Goal: Task Accomplishment & Management: Use online tool/utility

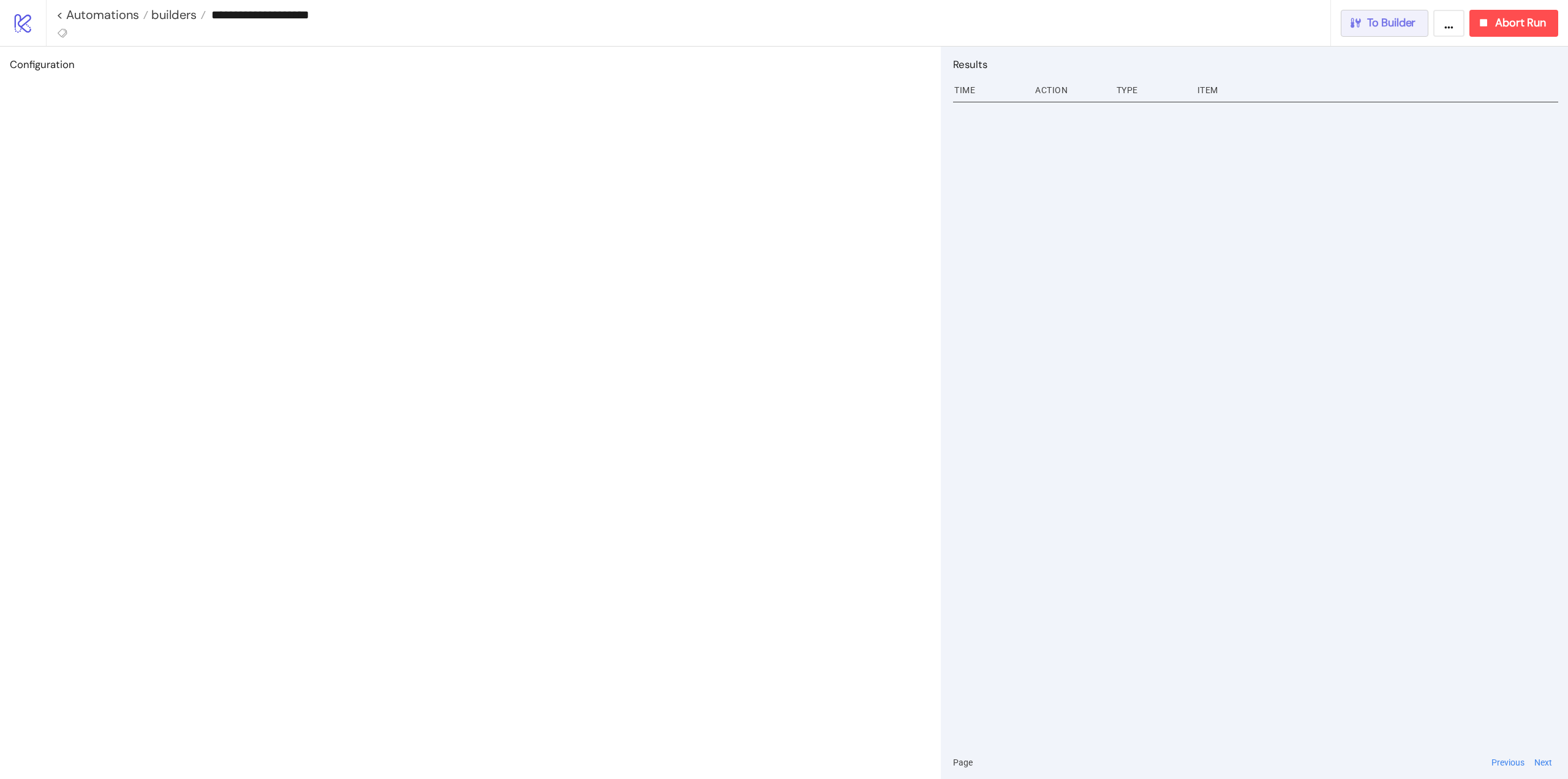
click at [1400, 27] on span "To Builder" at bounding box center [1392, 23] width 49 height 14
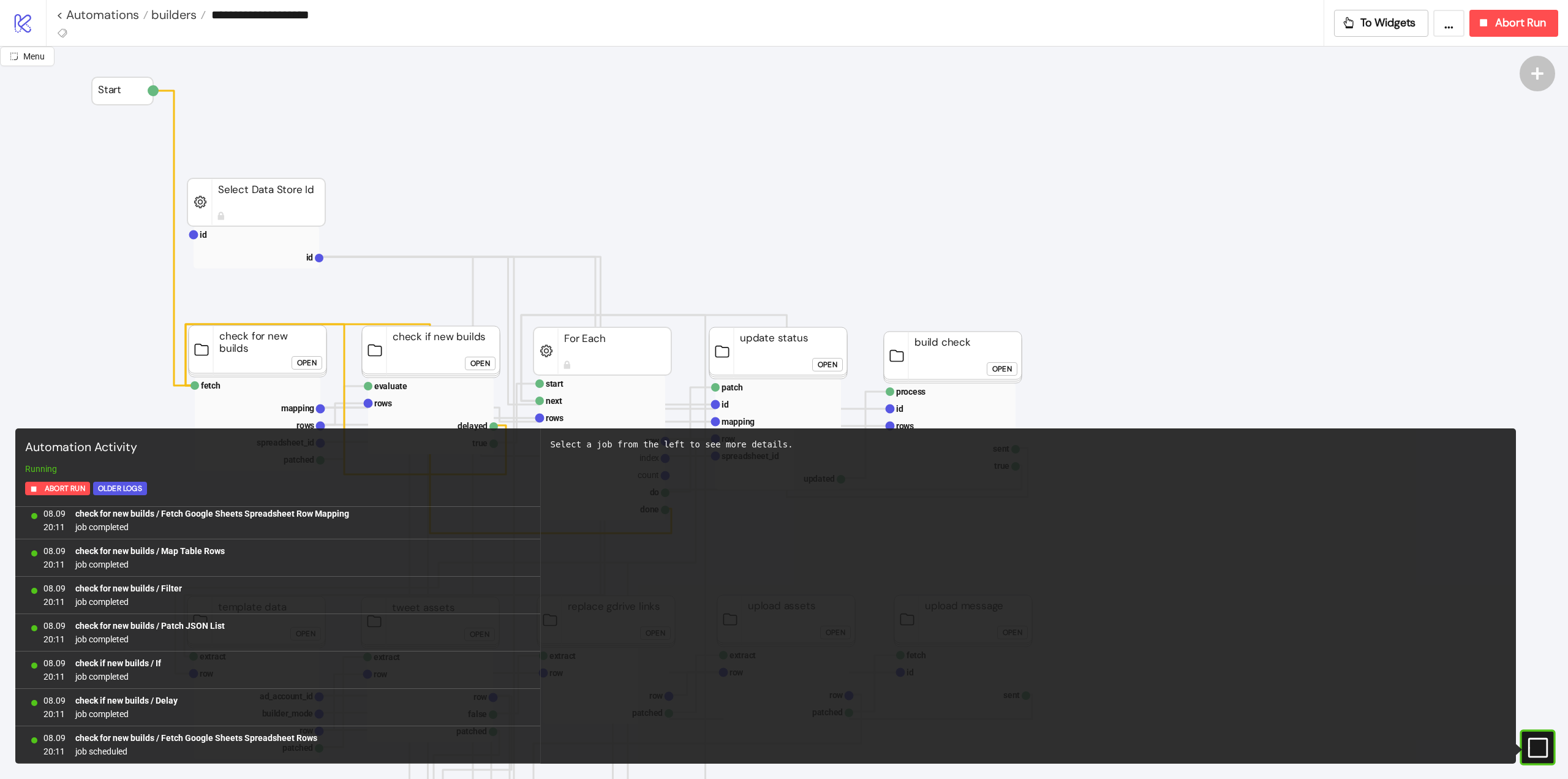
scroll to position [429, 0]
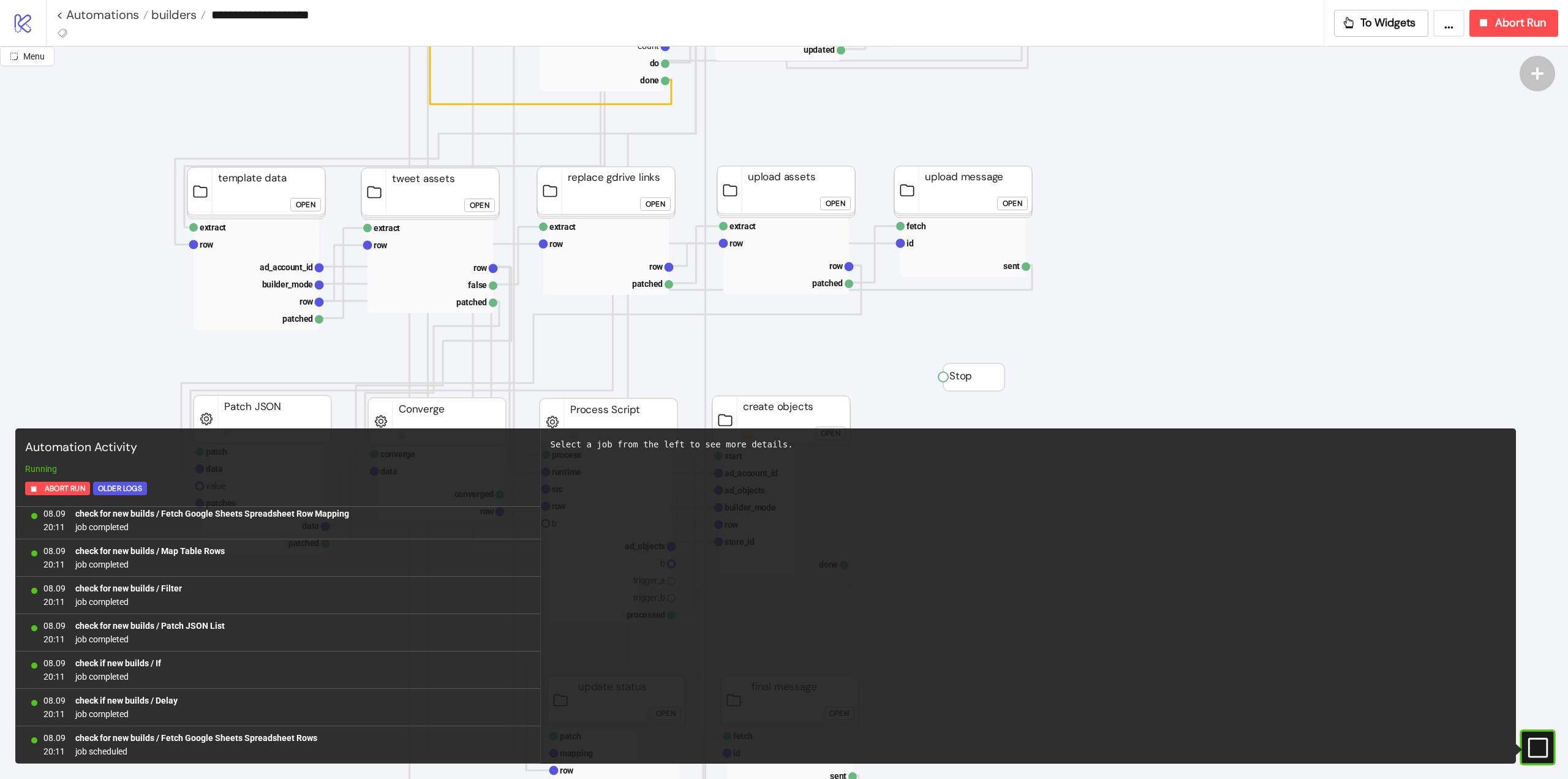
click at [1531, 749] on icon "#e9k1n36qviq57_to { animation: e9k1n36qviq57_to__to 2000ms linear infinite norm…" at bounding box center [1537, 747] width 22 height 22
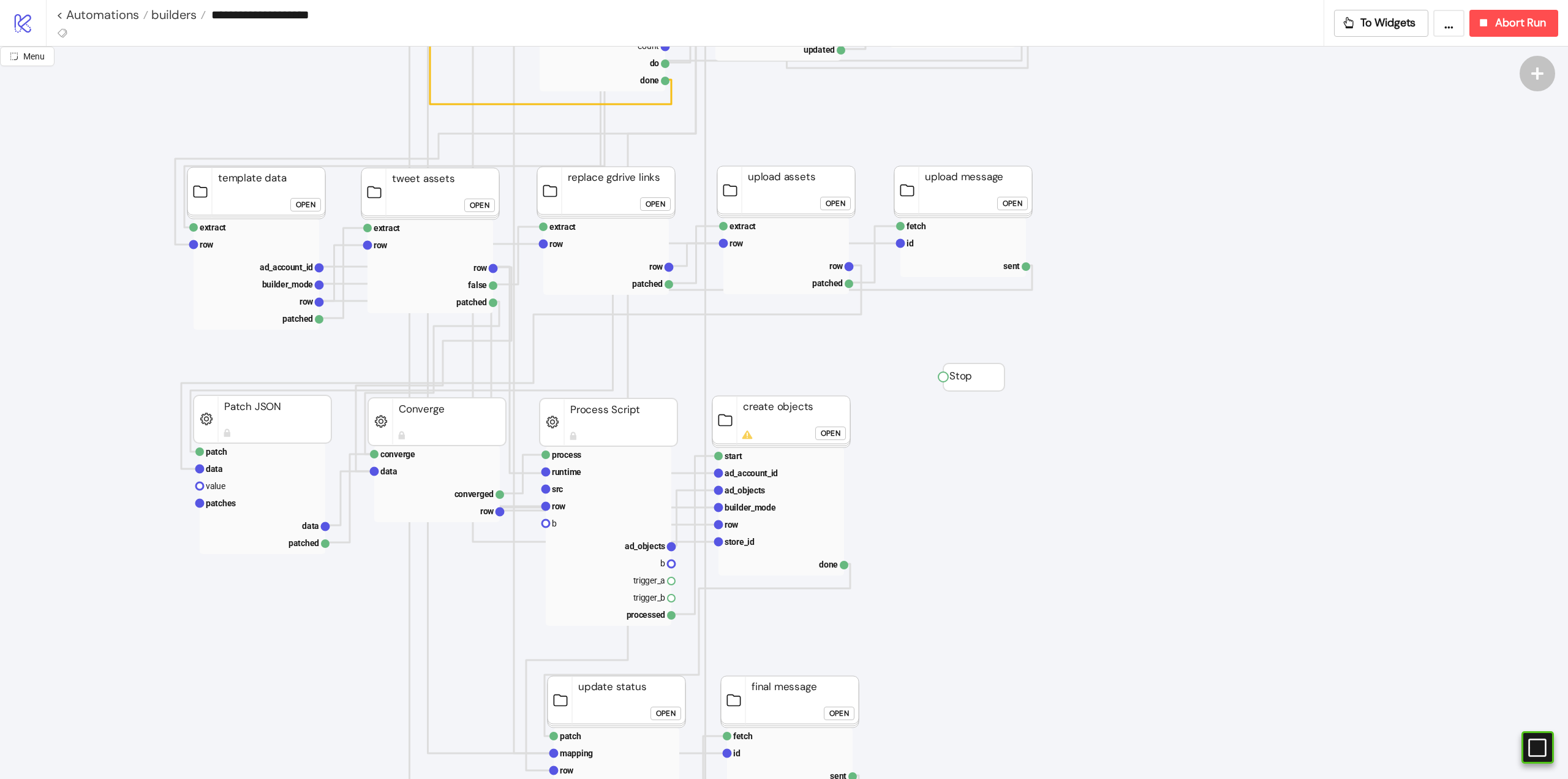
scroll to position [551, 0]
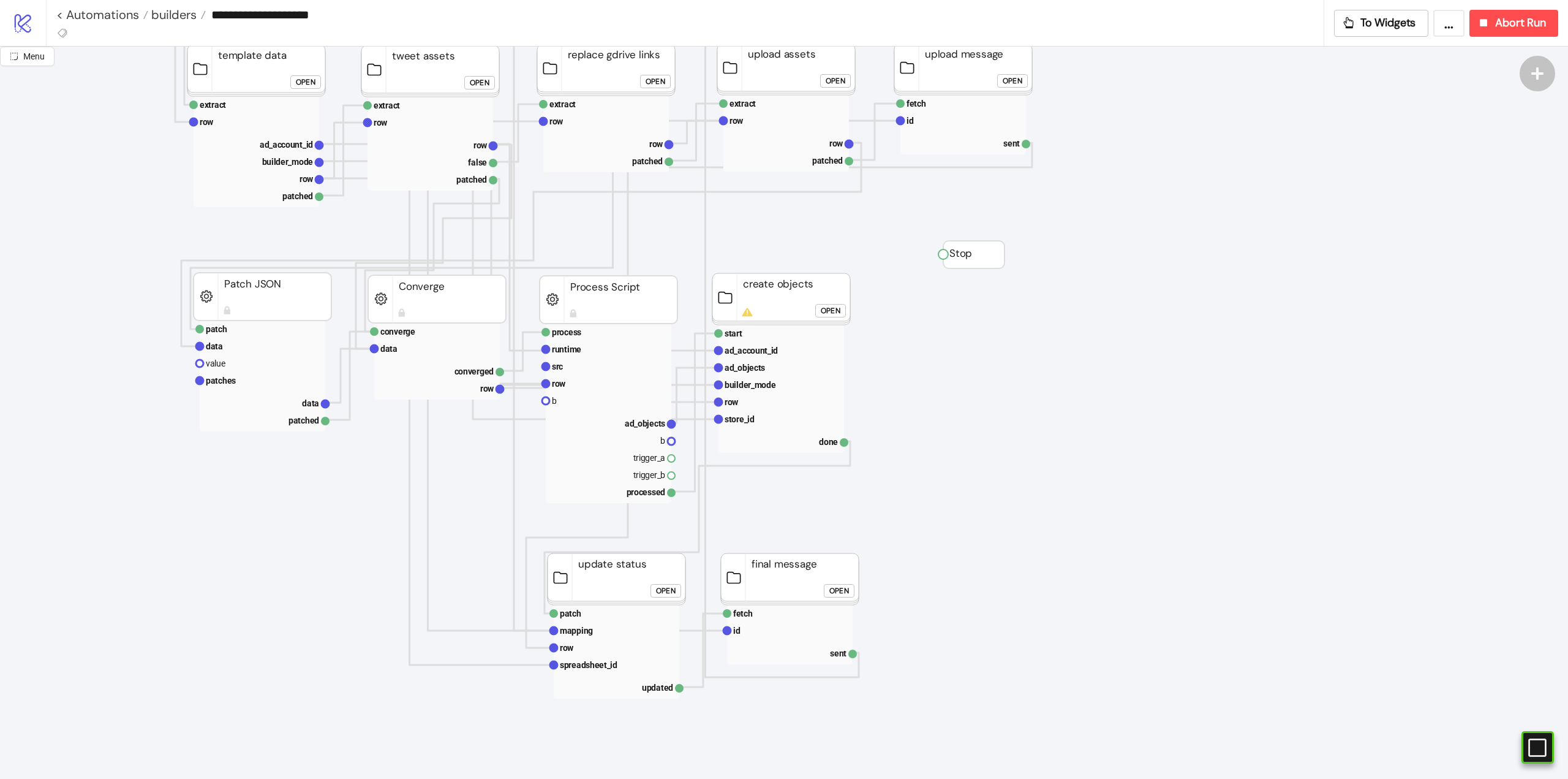
click at [829, 311] on div "Open" at bounding box center [830, 311] width 19 height 14
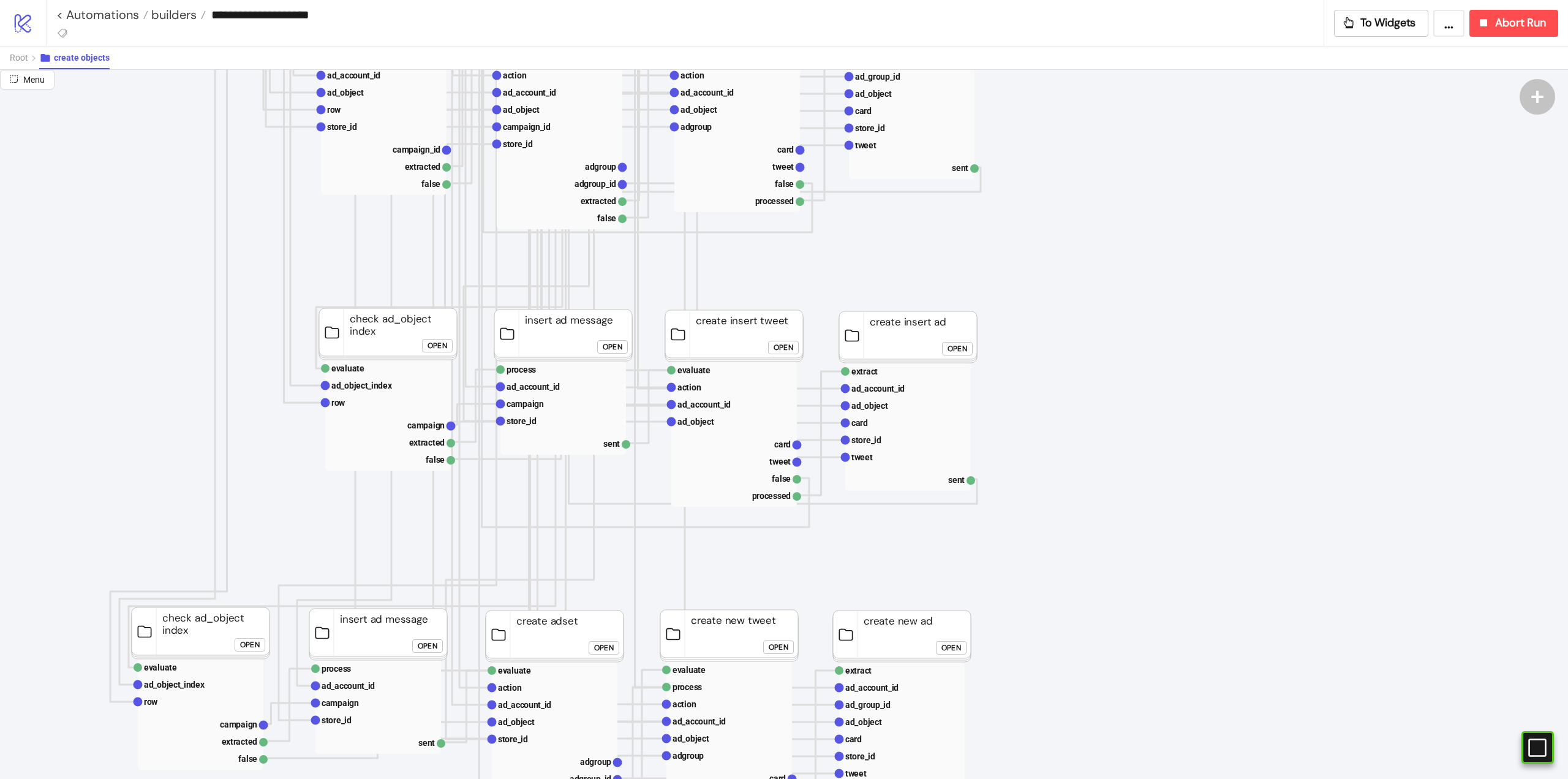
scroll to position [490, 0]
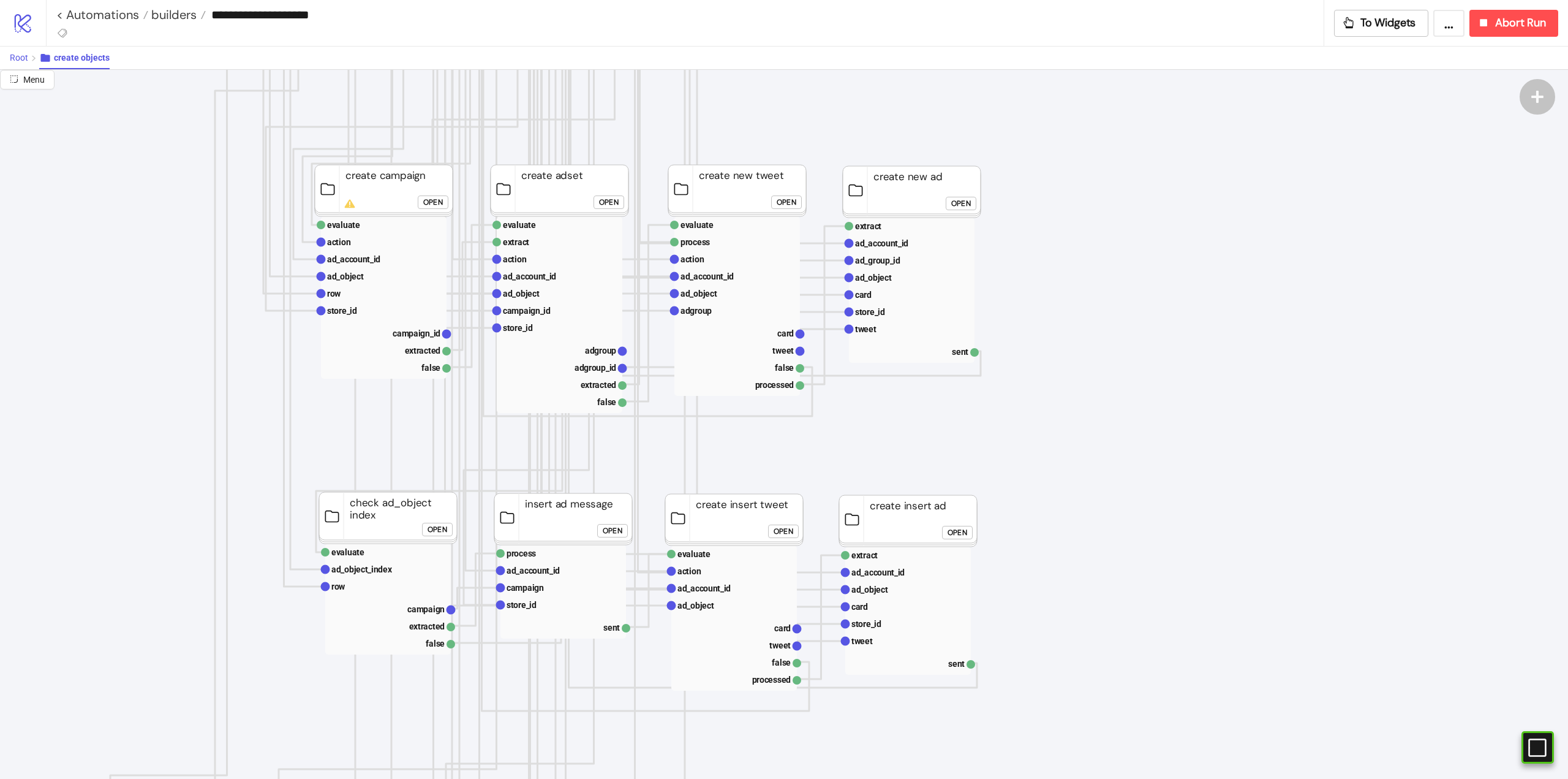
drag, startPoint x: 22, startPoint y: 53, endPoint x: 60, endPoint y: 55, distance: 38.1
click at [22, 53] on span "Root" at bounding box center [19, 58] width 19 height 10
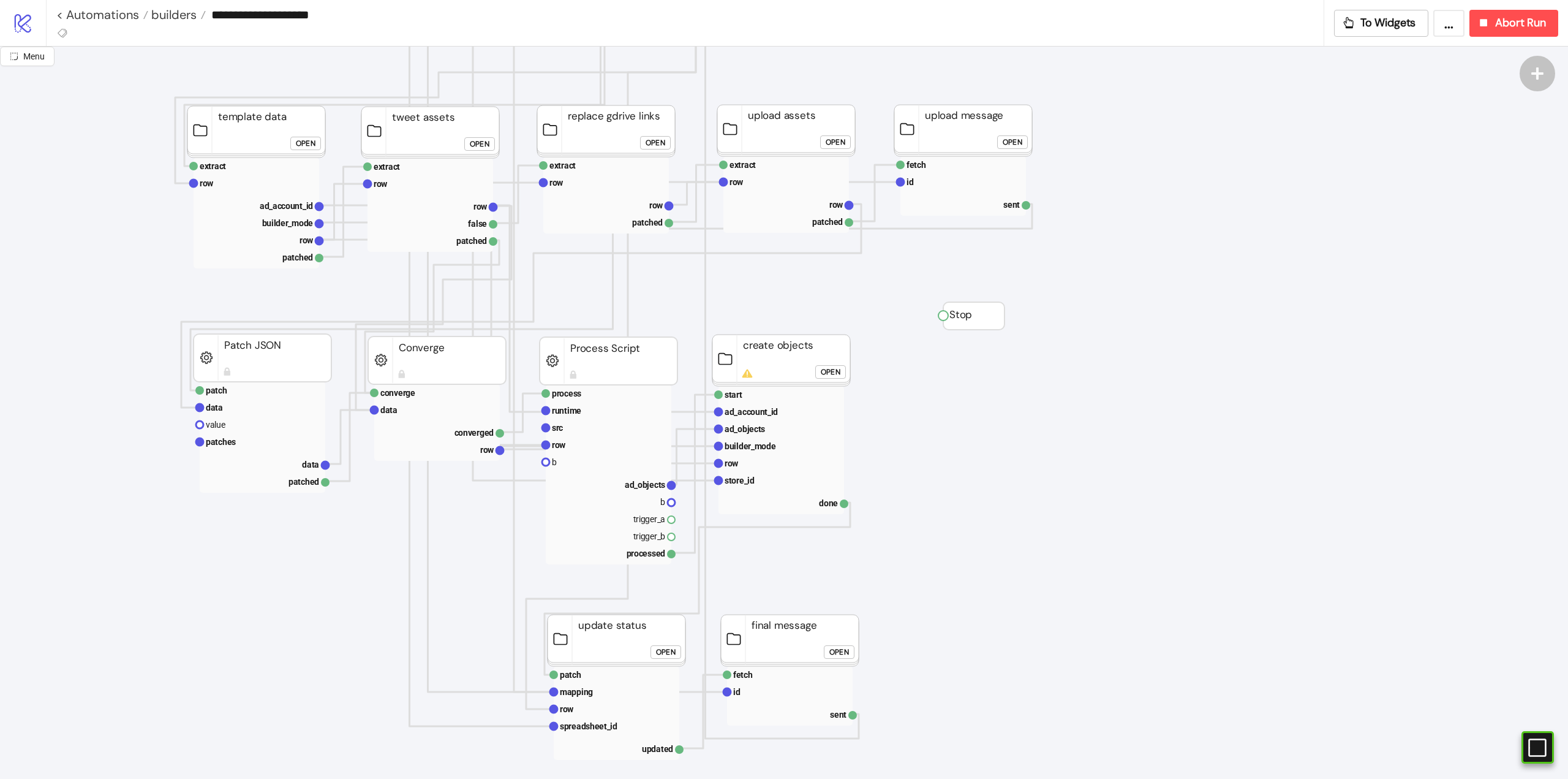
scroll to position [122, 0]
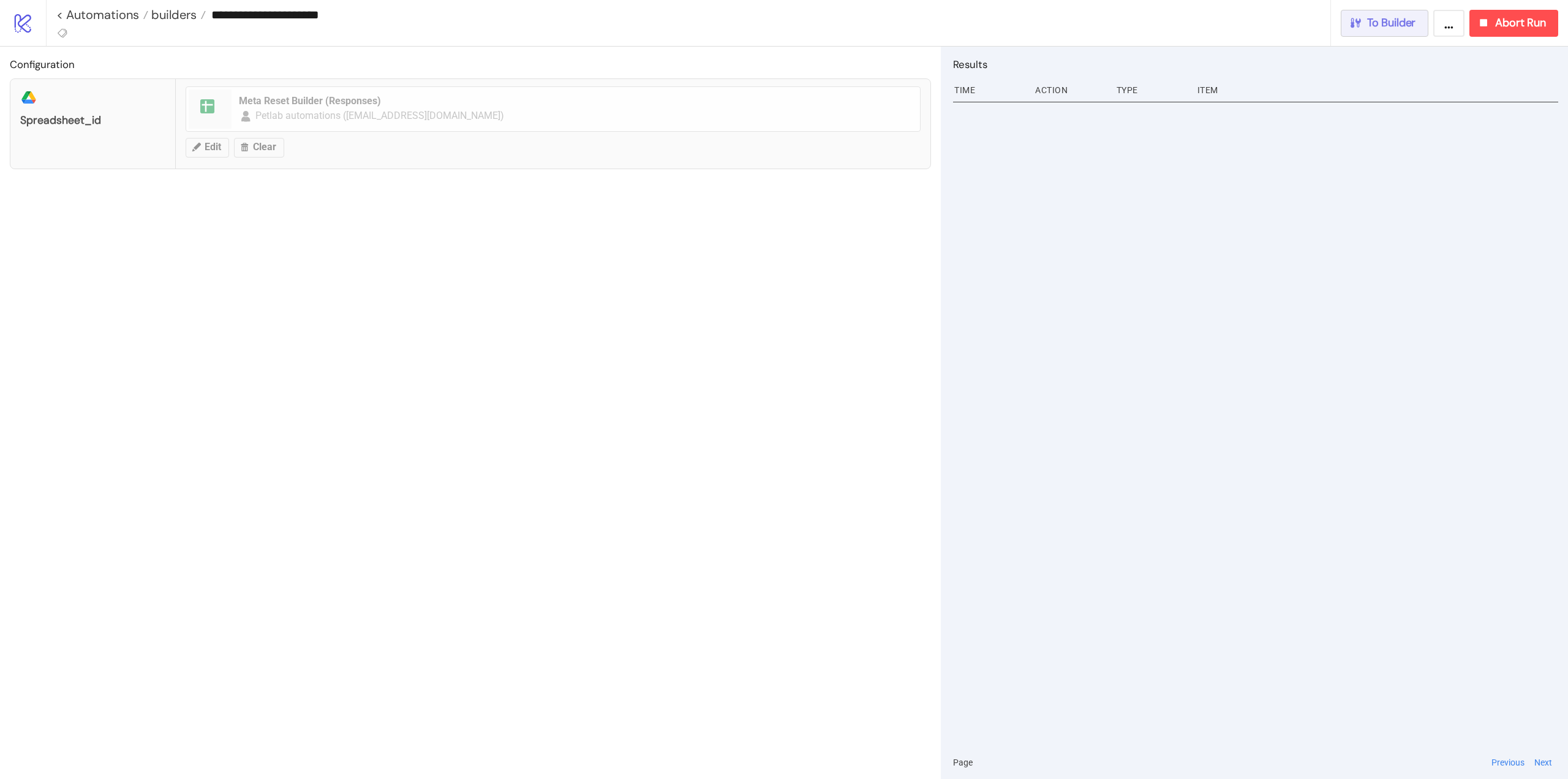
click at [1408, 30] on button "To Builder" at bounding box center [1385, 23] width 89 height 27
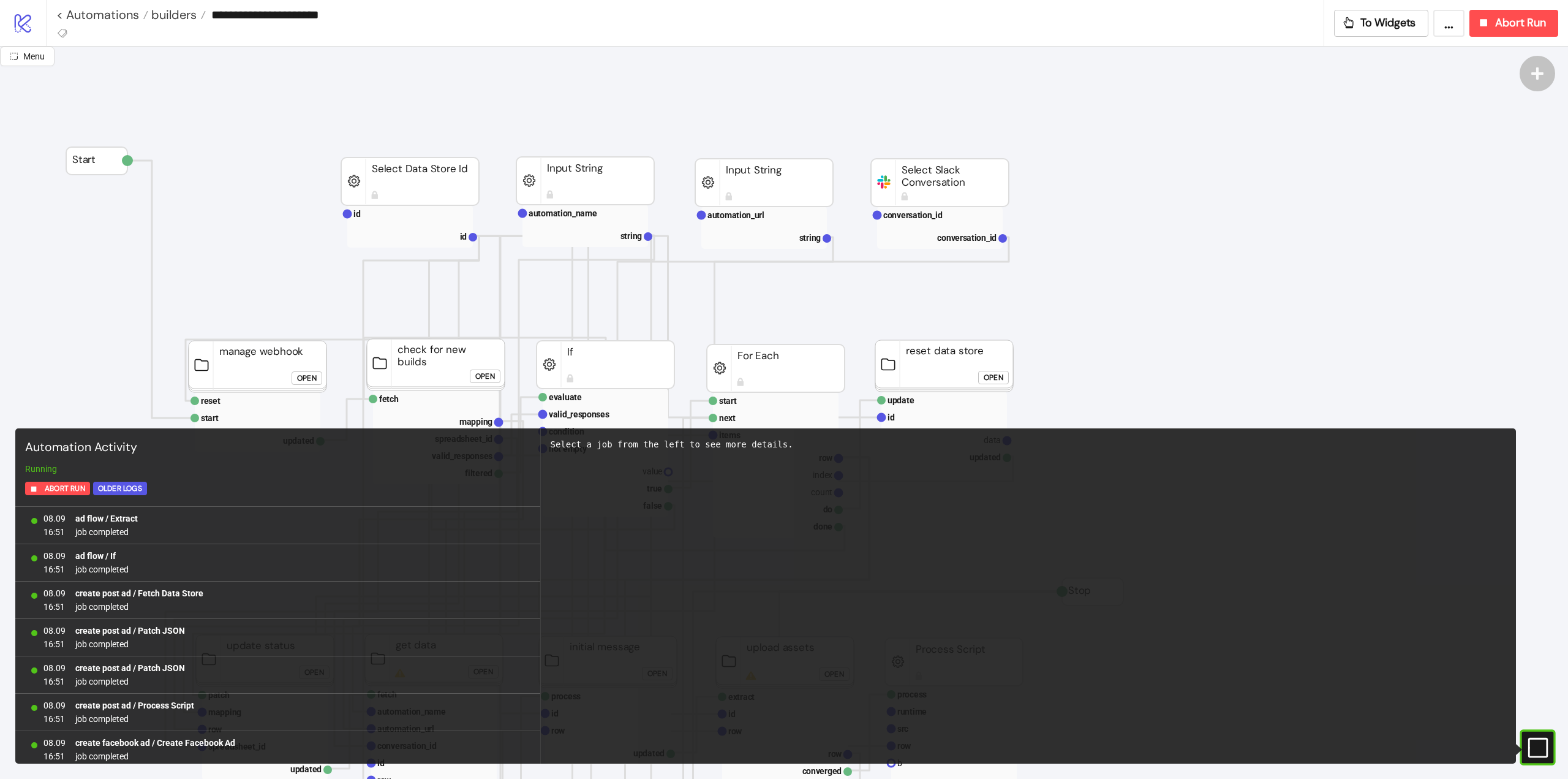
scroll to position [977, 0]
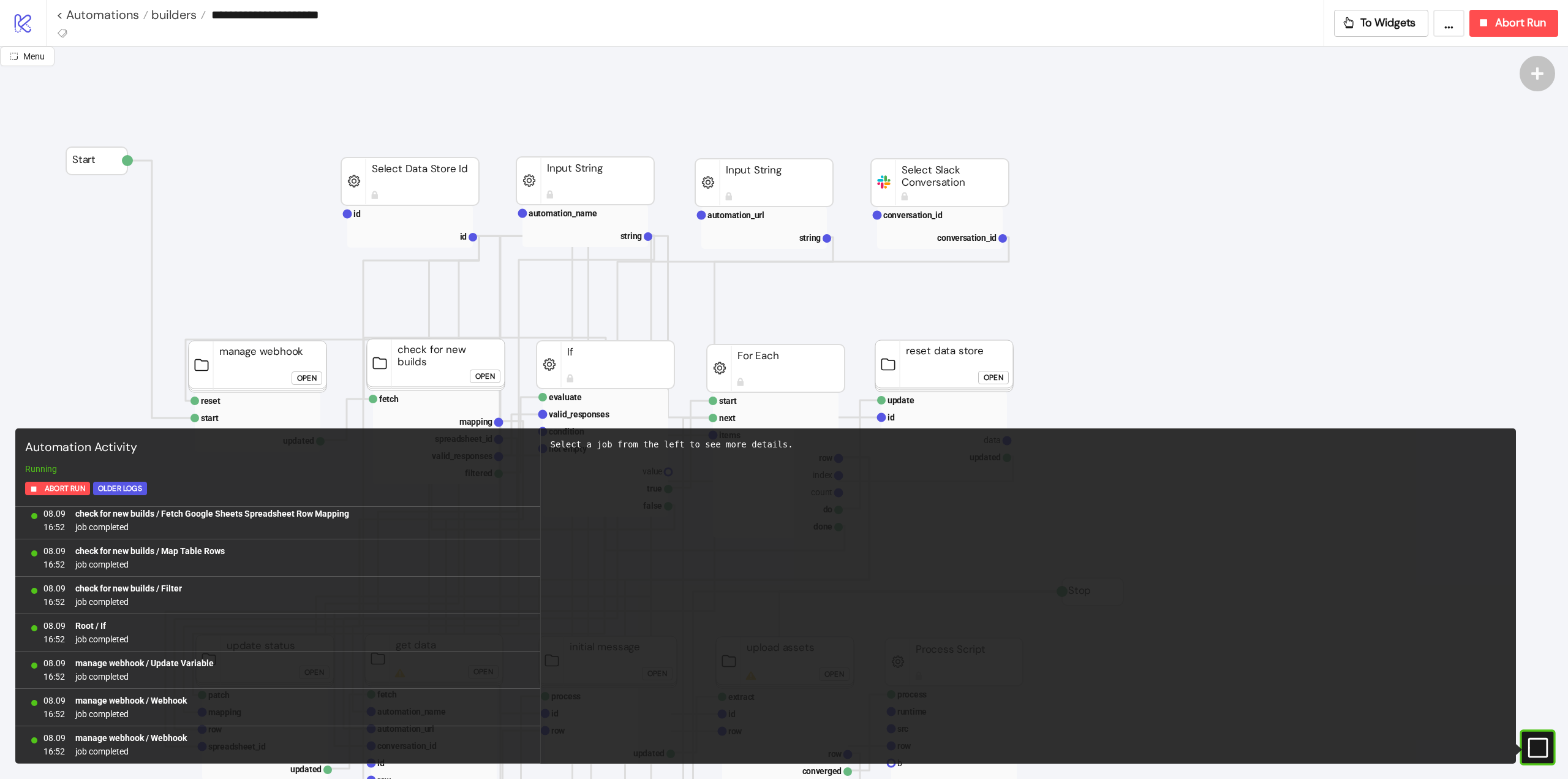
click at [1536, 747] on icon "#e9k1n36qviq57_to { animation: e9k1n36qviq57_to__to 2000ms linear infinite norm…" at bounding box center [1537, 747] width 22 height 22
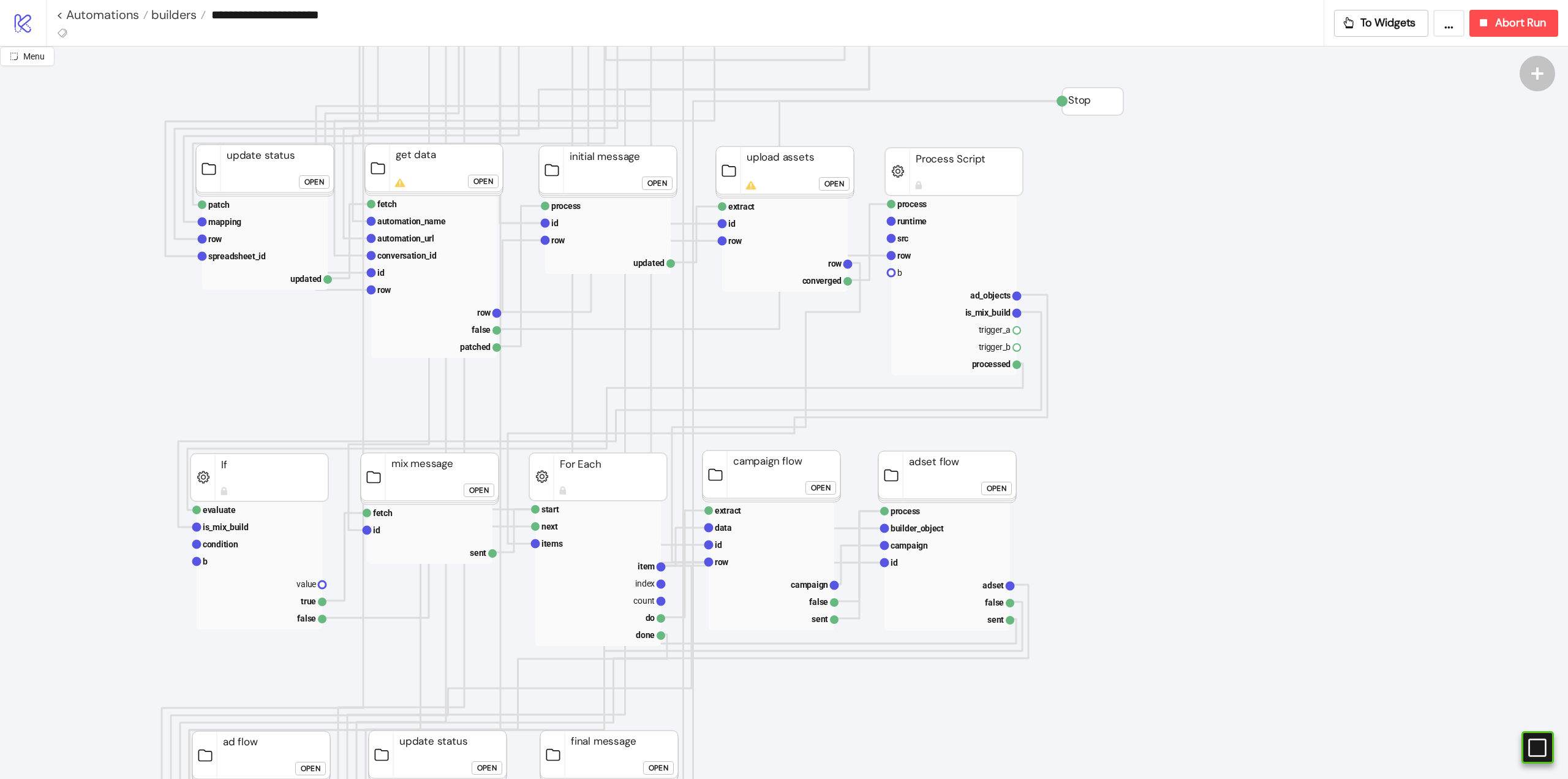
scroll to position [613, 0]
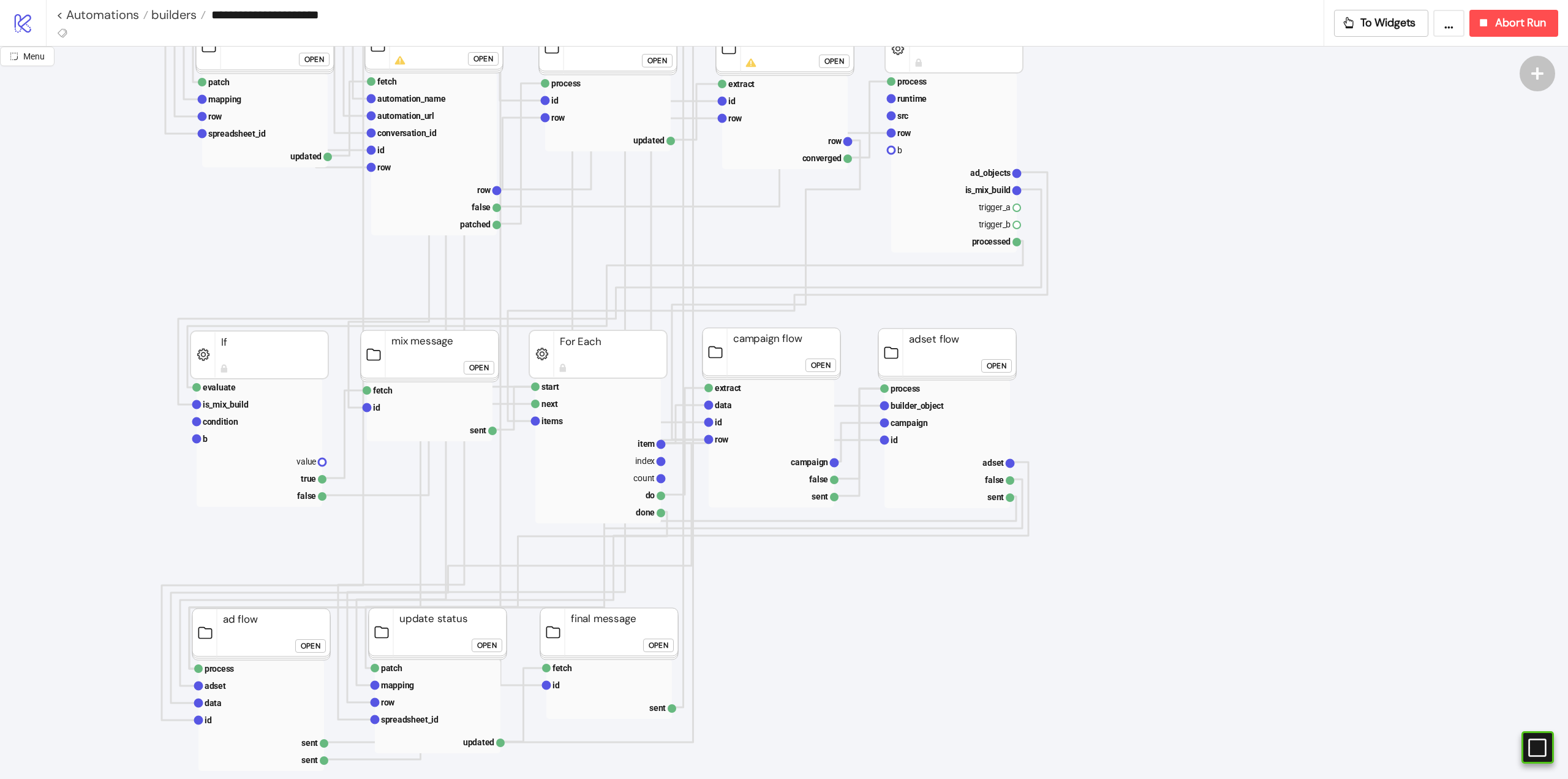
click at [771, 346] on rect at bounding box center [771, 353] width 138 height 51
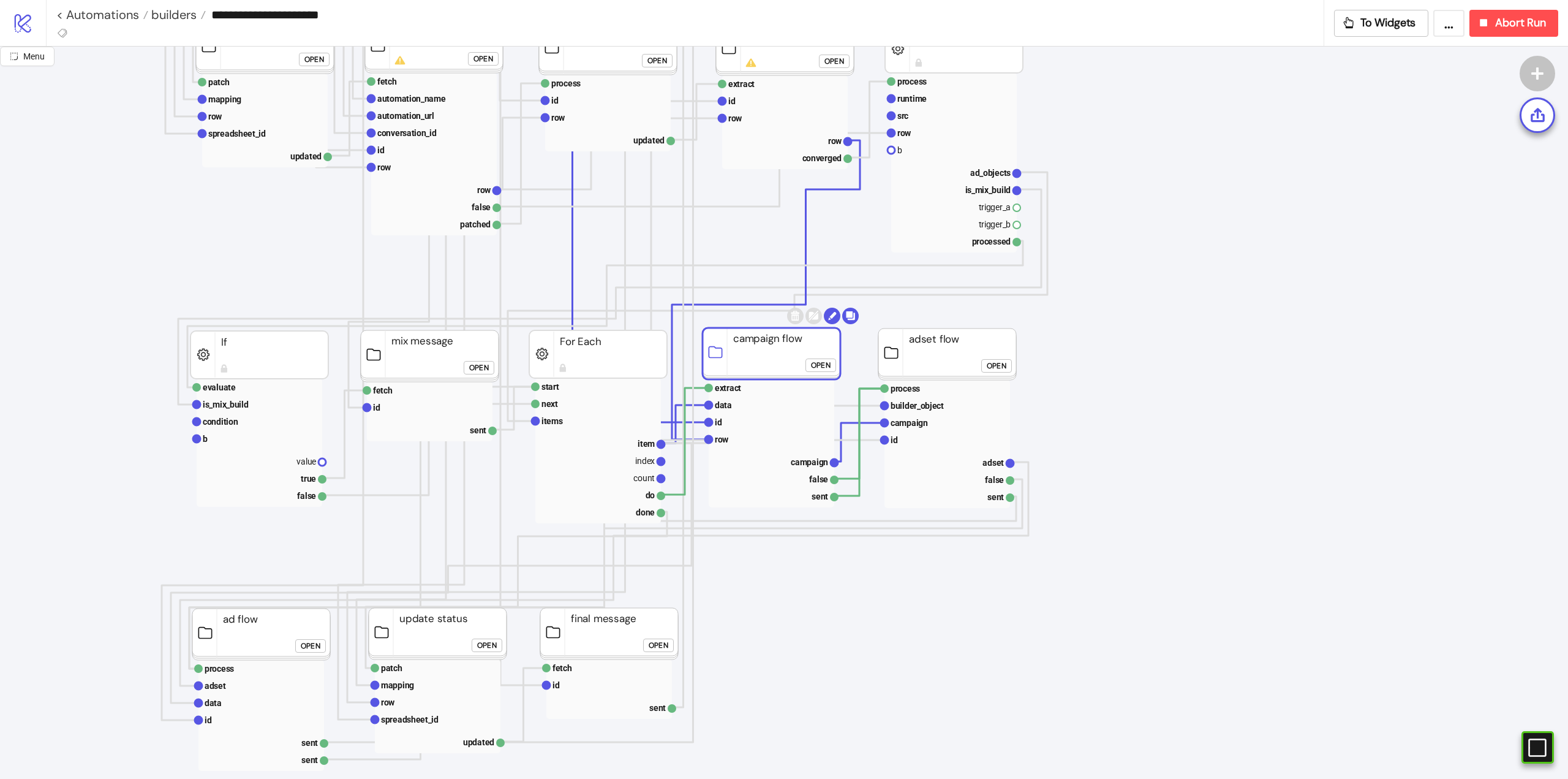
click at [964, 342] on rect at bounding box center [947, 354] width 138 height 51
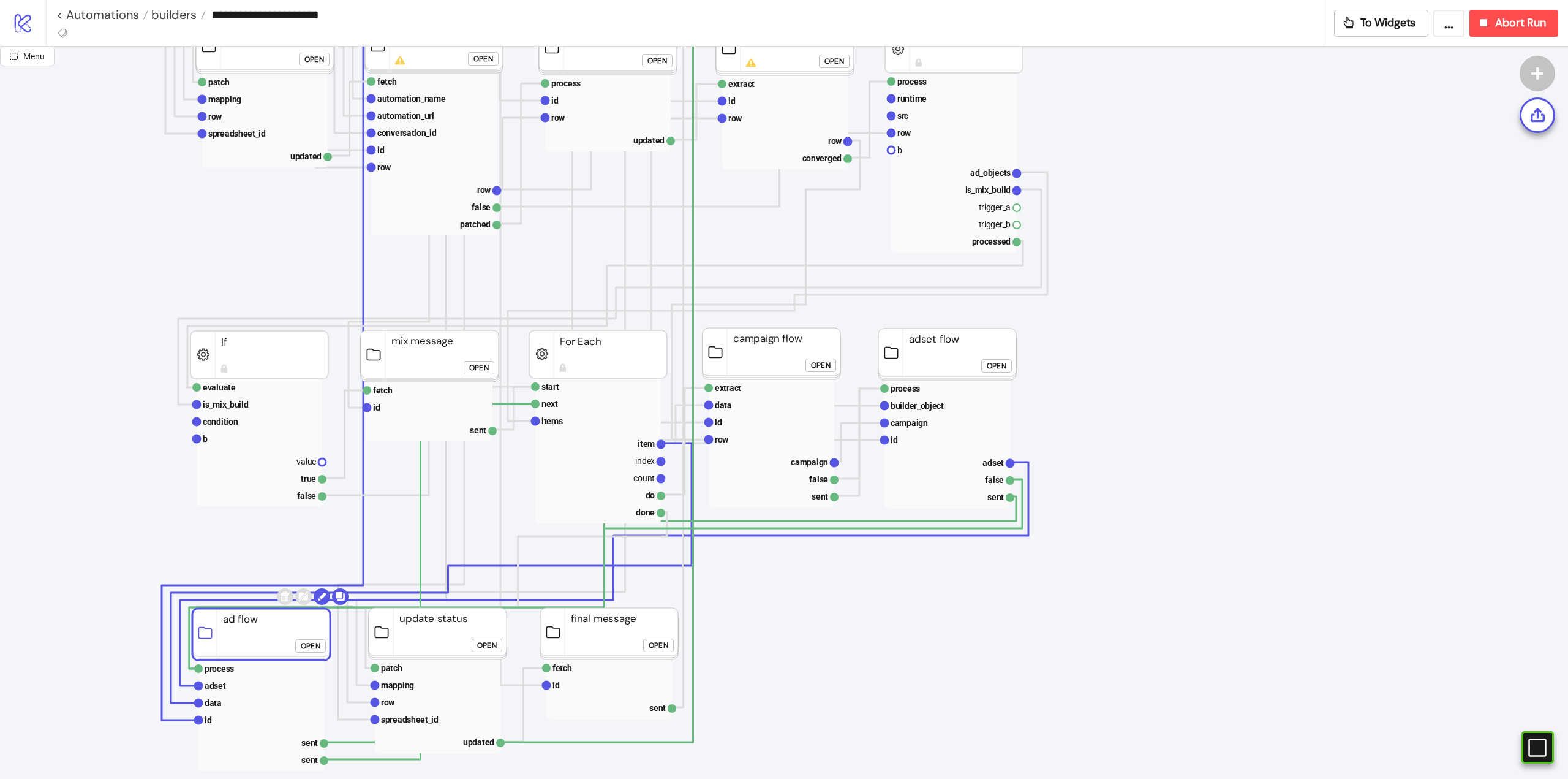
click at [245, 629] on rect at bounding box center [261, 634] width 138 height 51
click at [421, 636] on rect at bounding box center [438, 633] width 138 height 51
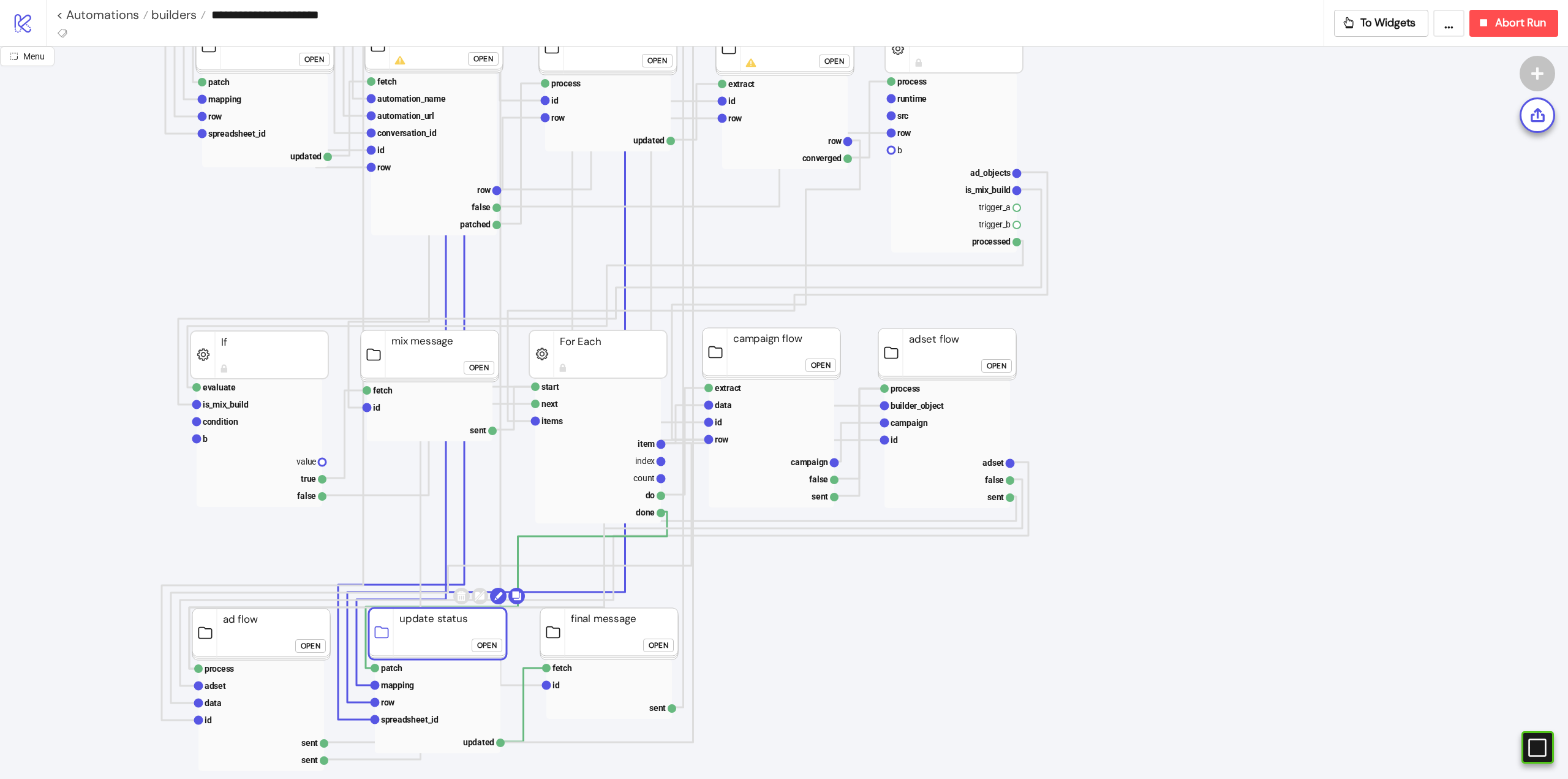
click at [924, 623] on icon "Start conversation_id conversation_id platform/slack Select Slack Conversation …" at bounding box center [1225, 659] width 2450 height 2451
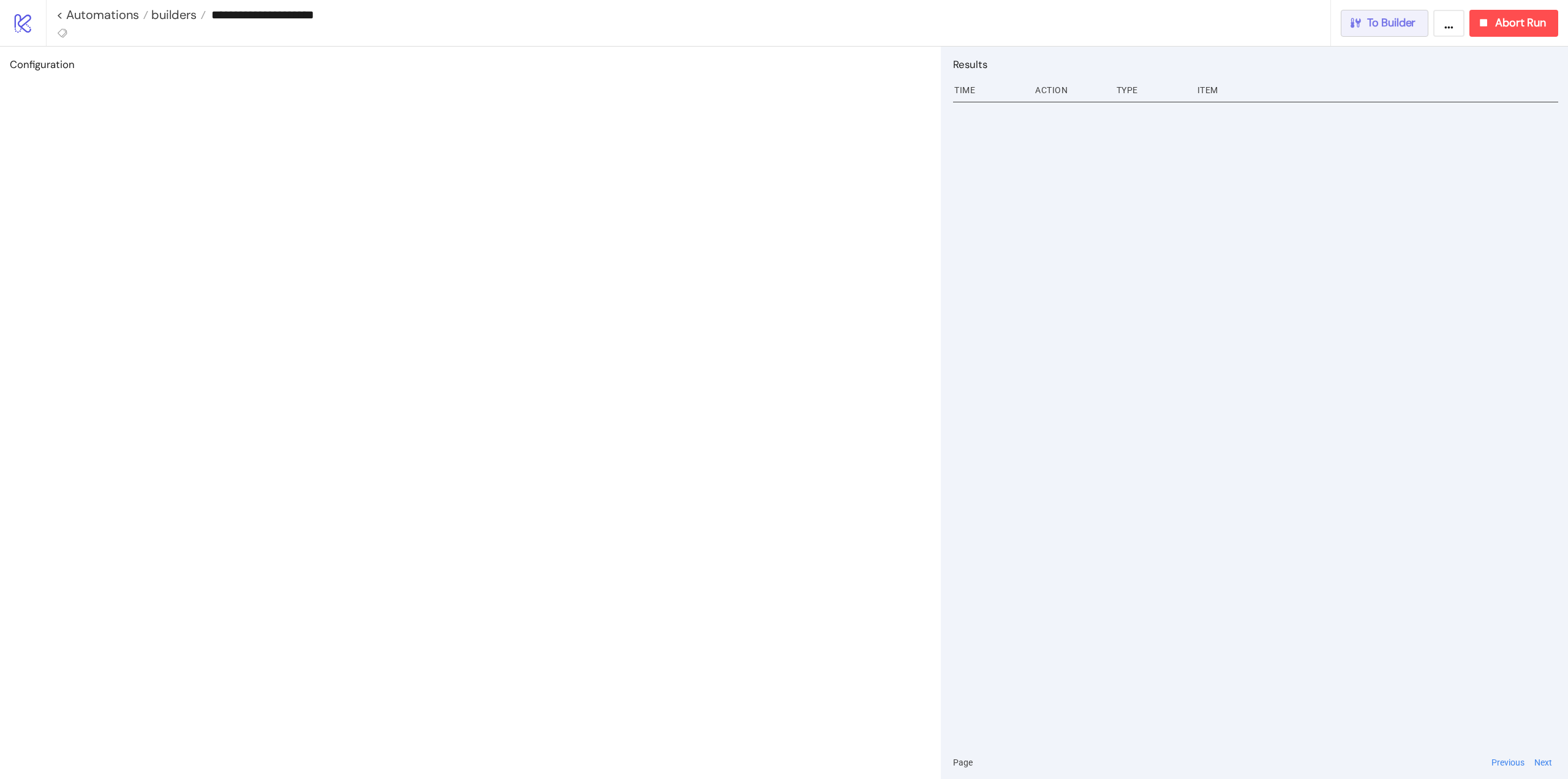
click at [1389, 26] on span "To Builder" at bounding box center [1392, 23] width 49 height 14
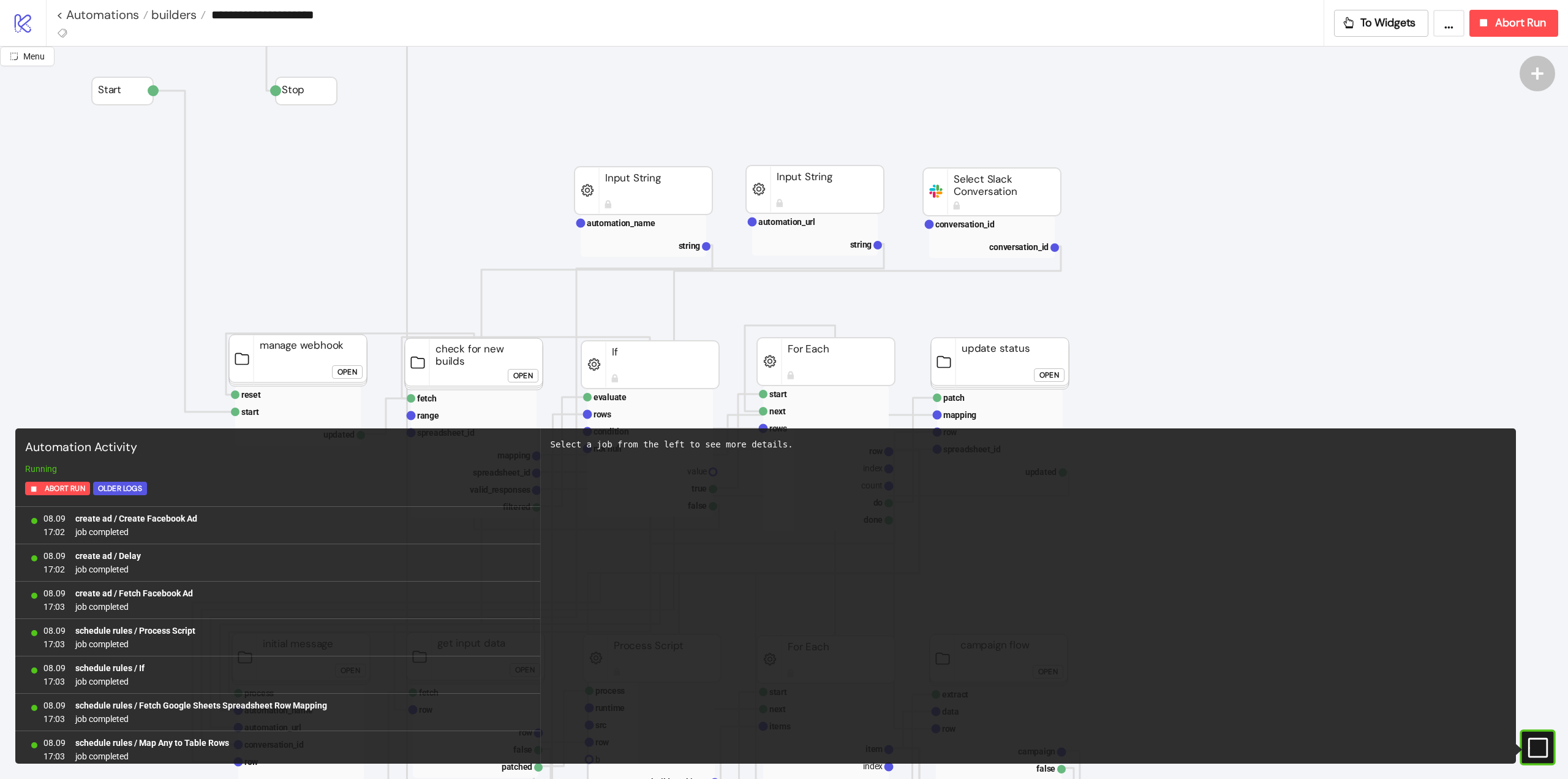
scroll to position [977, 0]
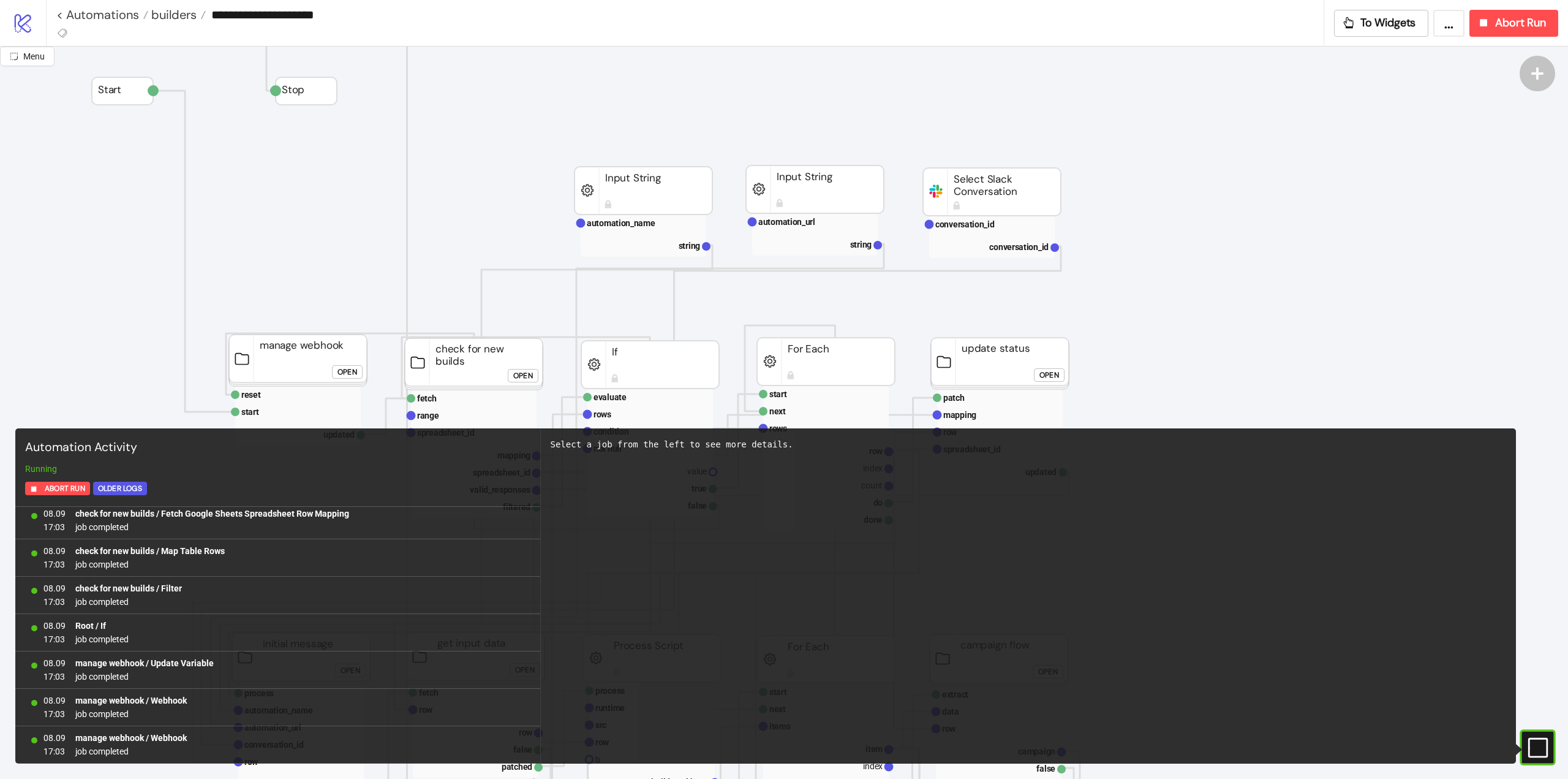
click at [1537, 751] on icon "#e9k1n36qviq57_to { animation: e9k1n36qviq57_to__to 2000ms linear infinite norm…" at bounding box center [1537, 747] width 22 height 22
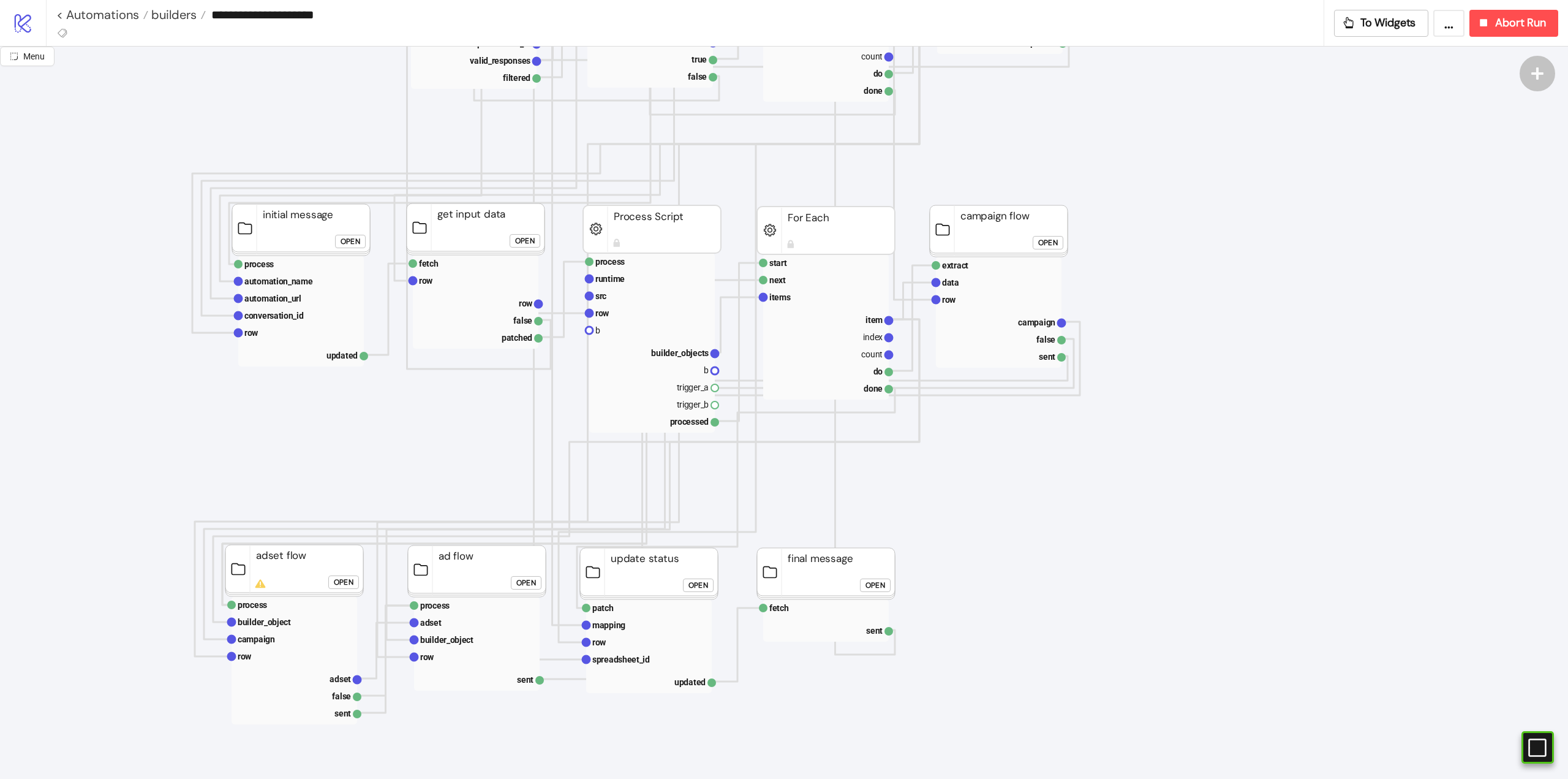
scroll to position [368, 0]
